Goal: Transaction & Acquisition: Purchase product/service

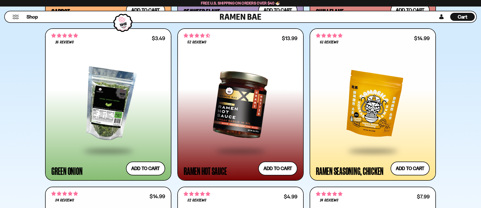
scroll to position [1704, 0]
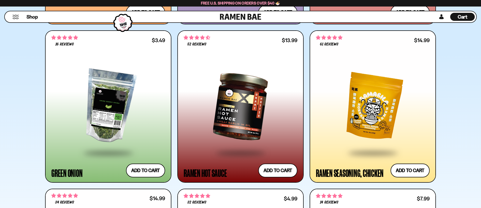
click at [106, 118] on div at bounding box center [108, 106] width 114 height 91
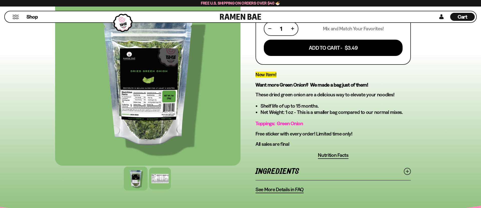
scroll to position [124, 0]
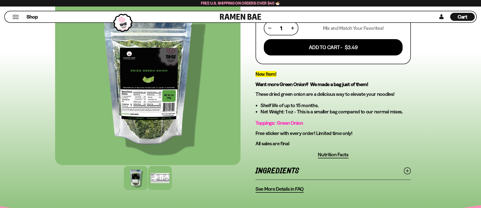
click at [154, 177] on div at bounding box center [160, 178] width 24 height 24
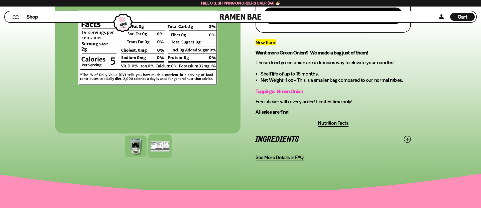
scroll to position [158, 0]
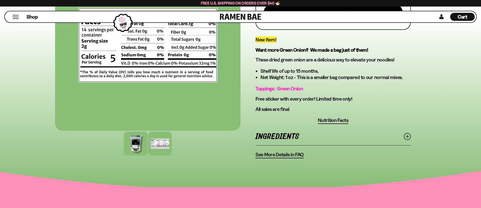
click at [133, 146] on div at bounding box center [136, 144] width 24 height 24
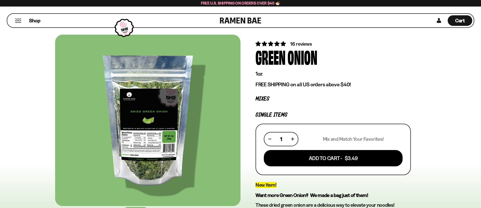
scroll to position [0, 0]
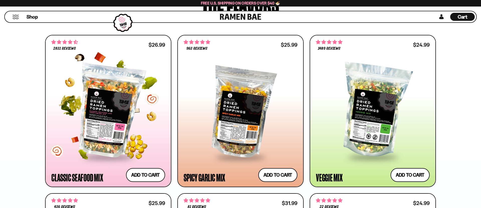
scroll to position [279, 0]
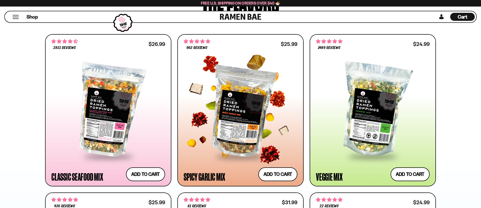
click at [245, 105] on div at bounding box center [241, 109] width 114 height 91
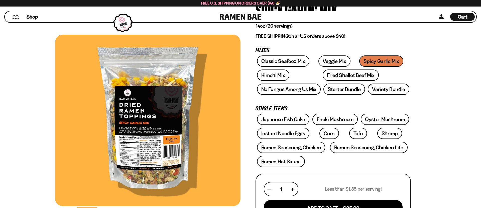
scroll to position [62, 0]
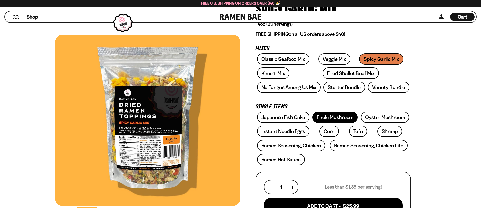
click at [331, 118] on link "Enoki Mushroom" at bounding box center [334, 116] width 45 height 11
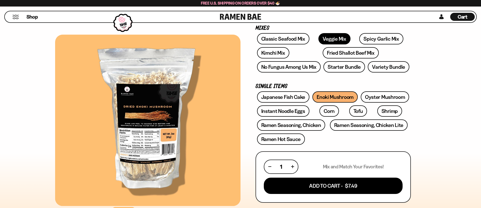
scroll to position [82, 0]
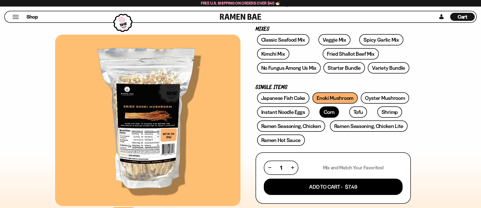
click at [324, 112] on link "Corn" at bounding box center [329, 111] width 20 height 11
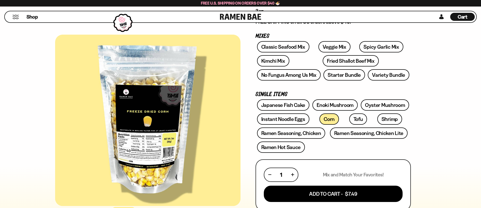
scroll to position [76, 0]
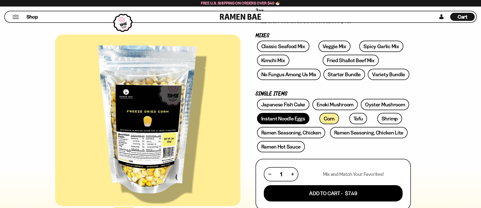
click at [289, 119] on link "Instant Noodle Eggs" at bounding box center [283, 118] width 52 height 11
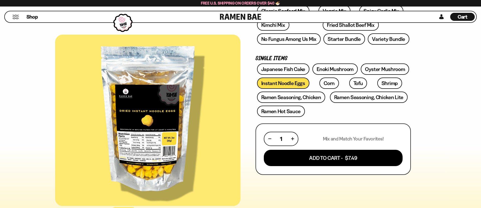
scroll to position [111, 0]
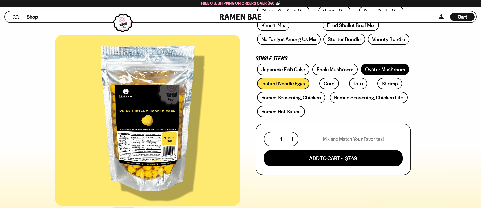
click at [376, 72] on link "Oyster Mushroom" at bounding box center [385, 69] width 49 height 11
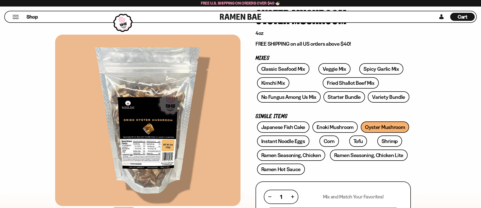
scroll to position [79, 0]
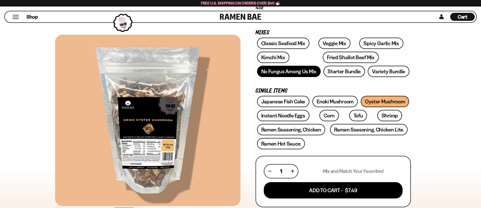
click at [278, 73] on link "No Fungus Among Us Mix" at bounding box center [289, 71] width 64 height 11
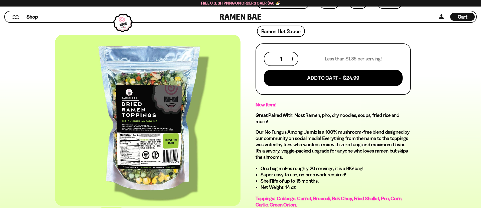
scroll to position [192, 0]
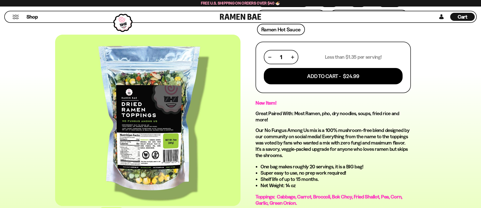
click at [218, 147] on div at bounding box center [147, 120] width 185 height 171
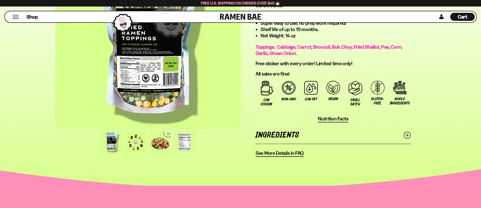
scroll to position [342, 0]
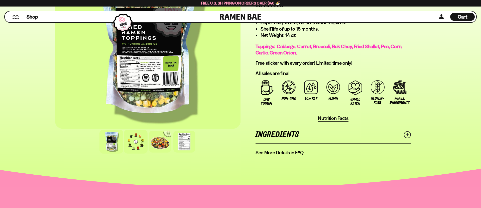
click at [138, 145] on div at bounding box center [136, 142] width 24 height 24
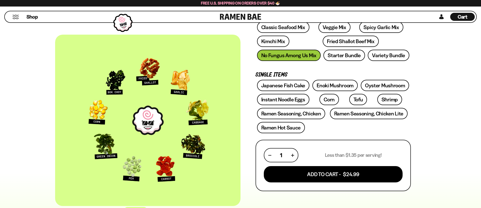
scroll to position [91, 0]
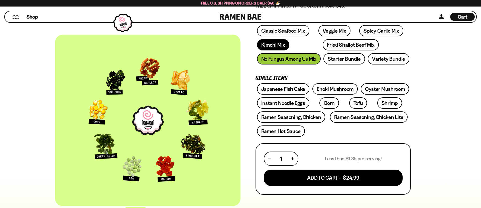
click at [273, 47] on link "Kimchi Mix" at bounding box center [273, 44] width 32 height 11
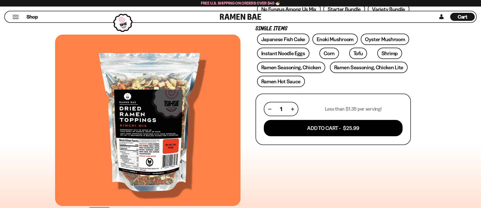
scroll to position [141, 0]
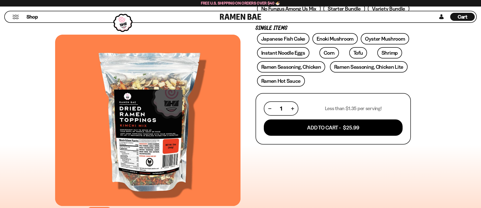
click at [213, 149] on div at bounding box center [147, 120] width 185 height 171
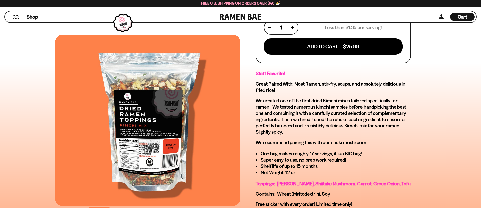
scroll to position [225, 0]
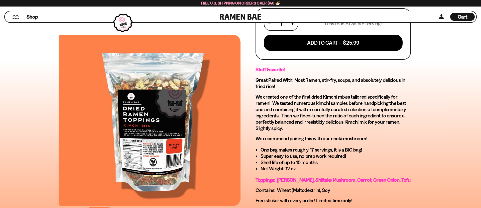
click at [97, 110] on div at bounding box center [151, 120] width 185 height 171
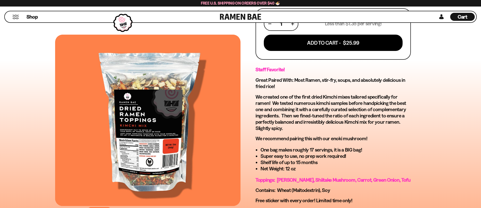
click at [217, 167] on div at bounding box center [147, 120] width 185 height 171
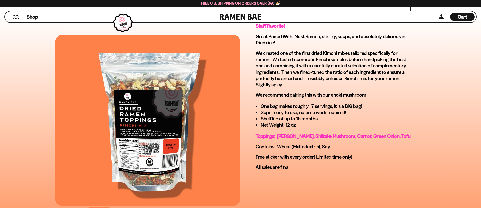
scroll to position [273, 0]
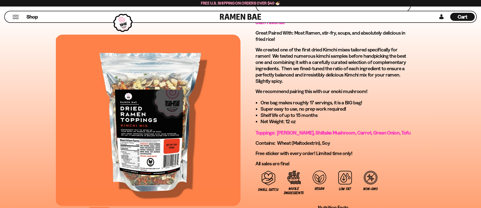
click at [219, 158] on div at bounding box center [148, 120] width 185 height 171
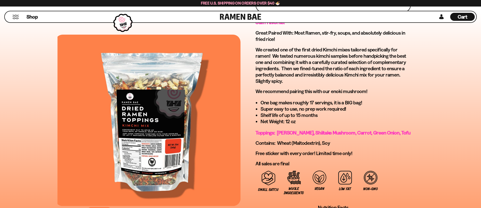
click at [218, 136] on div at bounding box center [150, 120] width 185 height 171
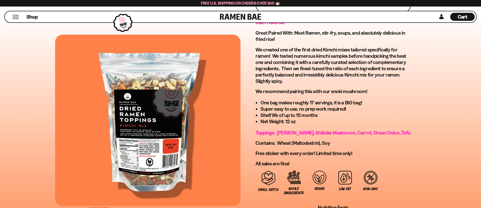
click at [144, 164] on div at bounding box center [147, 120] width 185 height 171
click at [209, 151] on div at bounding box center [147, 120] width 185 height 171
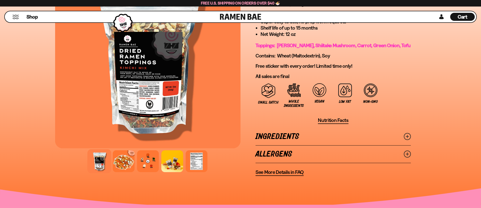
scroll to position [360, 0]
click at [120, 165] on div at bounding box center [124, 161] width 24 height 24
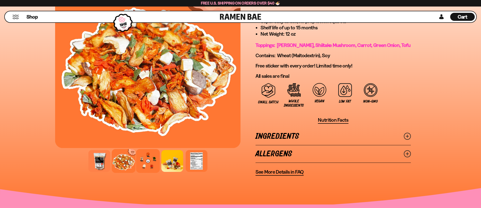
click at [152, 168] on div at bounding box center [148, 161] width 24 height 24
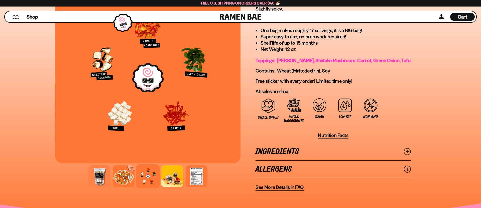
scroll to position [337, 0]
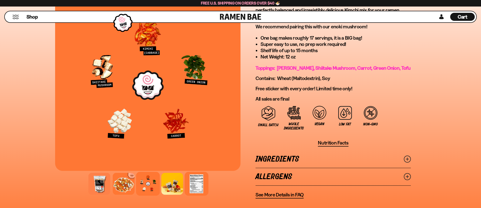
click at [198, 187] on div at bounding box center [197, 184] width 24 height 24
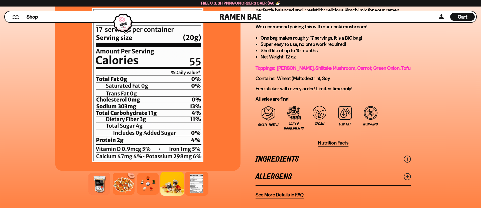
click at [175, 189] on div at bounding box center [172, 184] width 24 height 24
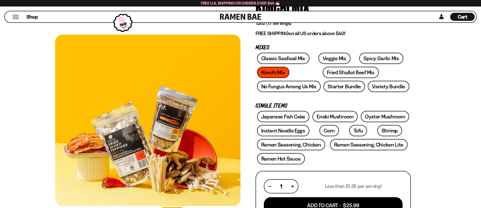
scroll to position [62, 0]
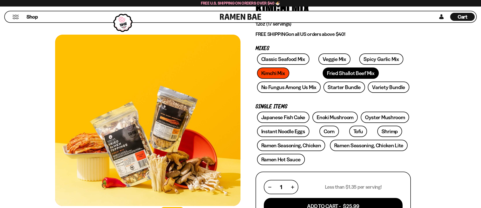
click at [323, 71] on link "Fried Shallot Beef Mix" at bounding box center [351, 72] width 56 height 11
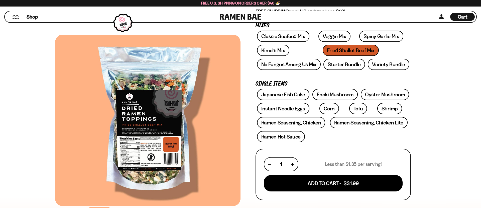
scroll to position [88, 0]
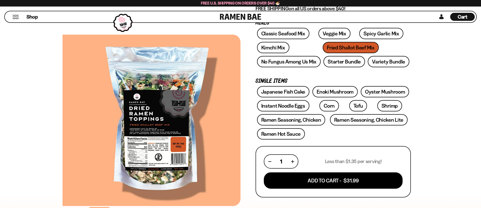
click at [212, 107] on div at bounding box center [155, 120] width 185 height 171
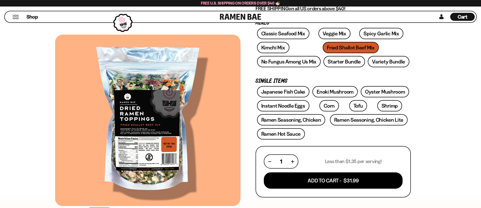
click at [214, 150] on div at bounding box center [145, 120] width 185 height 171
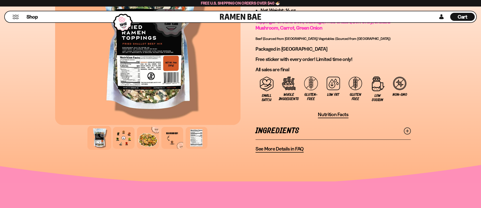
scroll to position [378, 0]
click at [123, 143] on div at bounding box center [124, 138] width 24 height 24
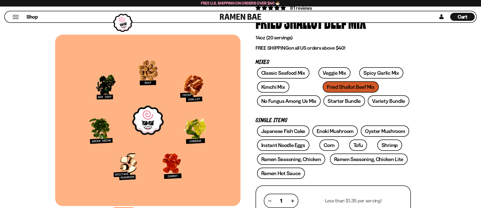
scroll to position [48, 0]
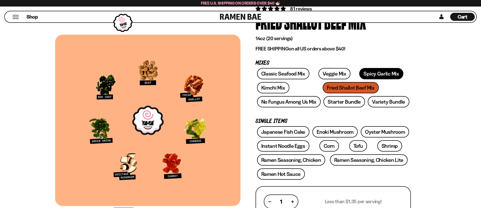
click at [363, 73] on link "Spicy Garlic Mix" at bounding box center [381, 73] width 44 height 11
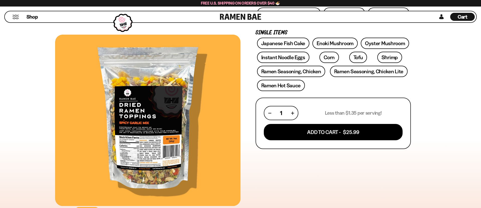
scroll to position [137, 0]
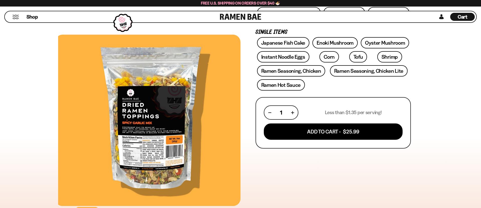
click at [221, 139] on div at bounding box center [150, 120] width 185 height 171
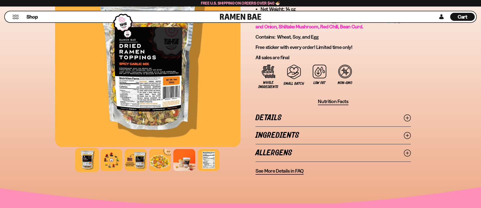
scroll to position [340, 0]
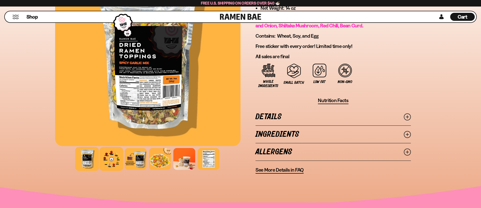
click at [113, 158] on div at bounding box center [111, 159] width 24 height 24
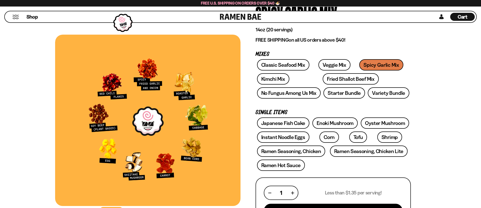
scroll to position [55, 0]
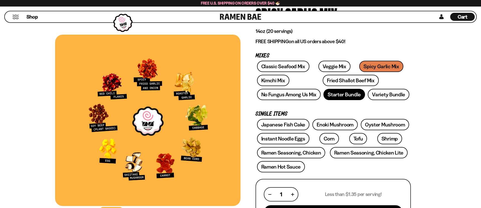
click at [341, 97] on link "Starter Bundle" at bounding box center [344, 94] width 42 height 11
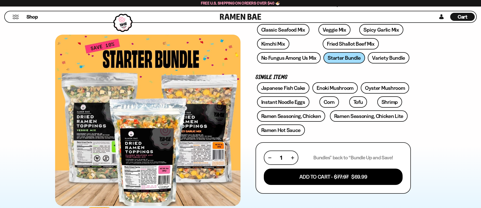
scroll to position [92, 0]
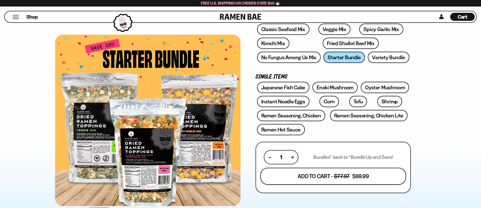
click at [336, 174] on button "Add To Cart - $77.97 $69.99" at bounding box center [333, 176] width 146 height 17
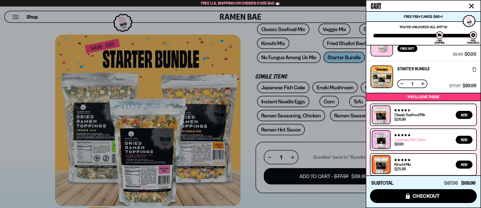
scroll to position [20, 0]
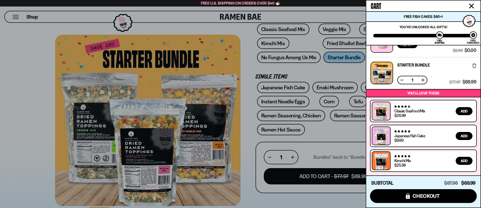
click at [251, 94] on div at bounding box center [240, 104] width 481 height 208
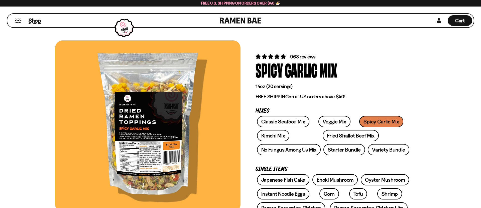
click at [36, 21] on span "Shop" at bounding box center [35, 21] width 12 height 8
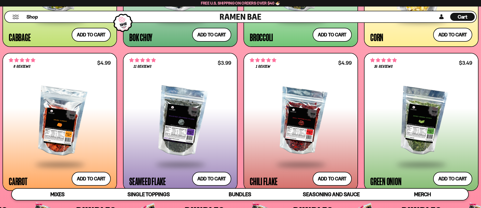
scroll to position [1088, 0]
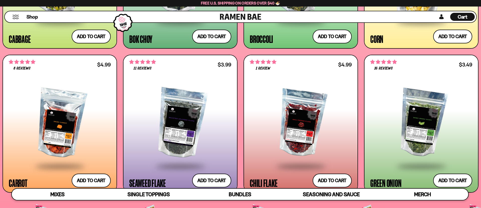
click at [419, 123] on div at bounding box center [421, 123] width 102 height 85
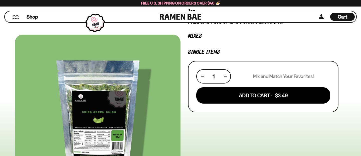
scroll to position [79, 0]
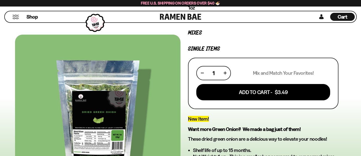
click at [225, 72] on button "button" at bounding box center [224, 73] width 3 height 3
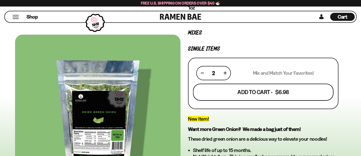
click at [268, 92] on button "Add To Cart - $6.98" at bounding box center [263, 91] width 141 height 17
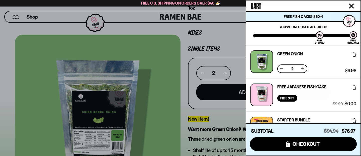
click at [238, 36] on div at bounding box center [180, 78] width 361 height 156
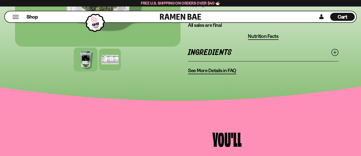
scroll to position [243, 0]
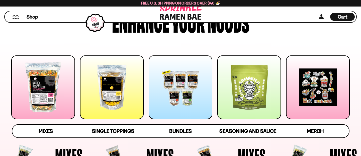
scroll to position [46, 0]
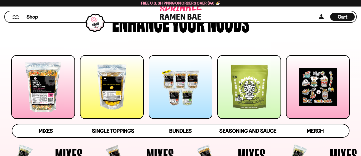
click at [106, 101] on div at bounding box center [112, 87] width 64 height 64
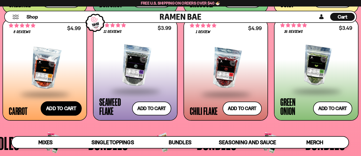
scroll to position [882, 0]
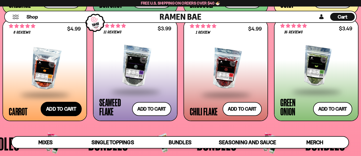
click at [60, 108] on button "Add to cart Add ― Regular price $4.99 Regular price Sale price $4.99 Unit price…" at bounding box center [61, 109] width 41 height 15
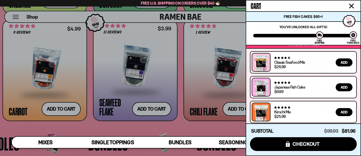
scroll to position [139, 0]
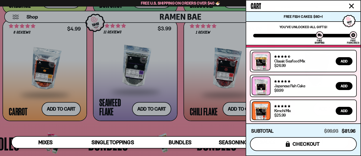
click at [307, 141] on span "checkout" at bounding box center [305, 144] width 27 height 6
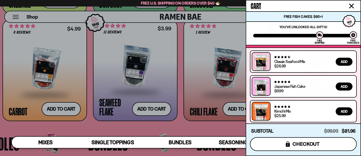
scroll to position [138, 0]
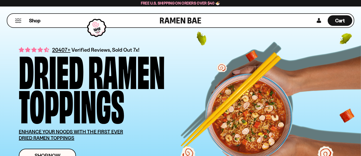
scroll to position [6, 0]
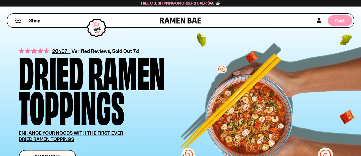
click at [338, 21] on span "Cart" at bounding box center [340, 21] width 10 height 6
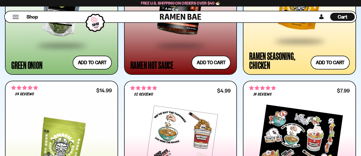
scroll to position [1652, 0]
